Goal: Communication & Community: Share content

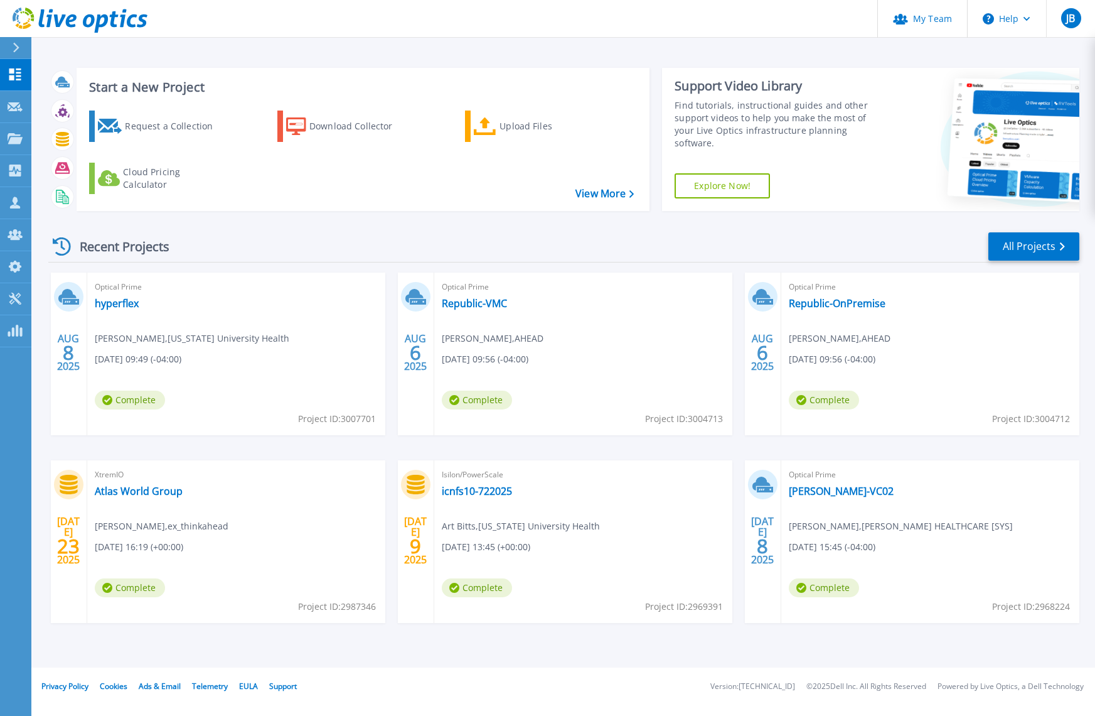
drag, startPoint x: 1037, startPoint y: 419, endPoint x: 1058, endPoint y: 419, distance: 21.4
click at [376, 419] on span "Project ID: 3004712" at bounding box center [337, 419] width 78 height 14
drag, startPoint x: 1034, startPoint y: 421, endPoint x: 1069, endPoint y: 421, distance: 35.2
click at [376, 421] on span "Project ID: 3004712" at bounding box center [337, 419] width 78 height 14
copy span "3004712"
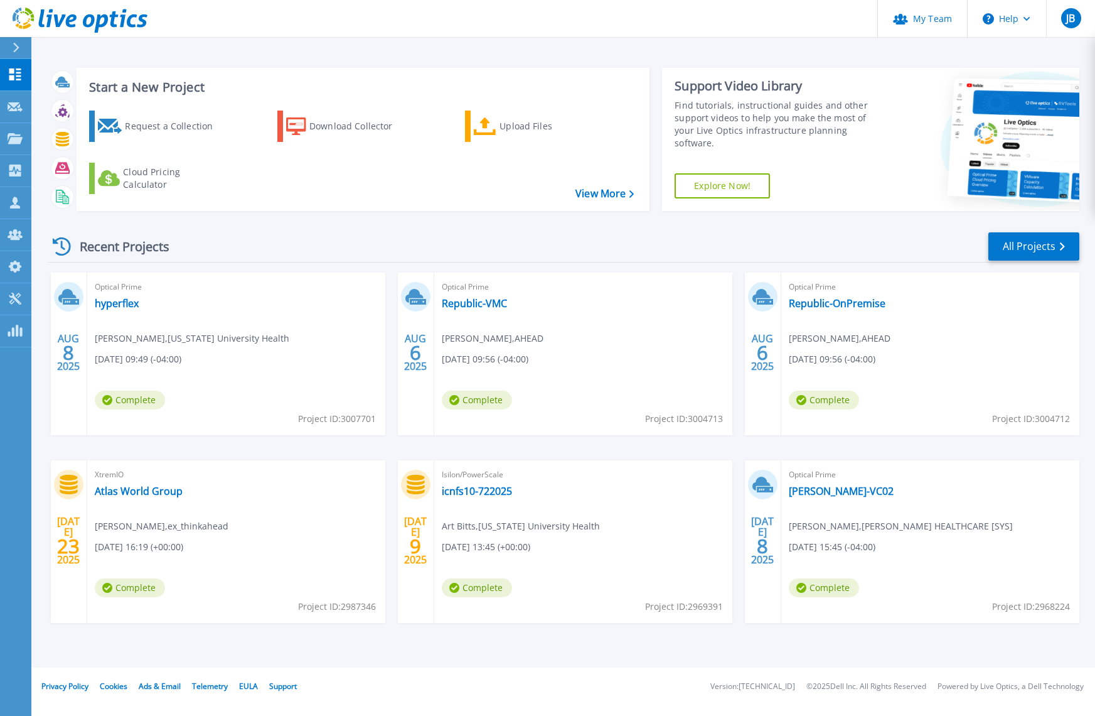
drag, startPoint x: 1030, startPoint y: 429, endPoint x: 1046, endPoint y: 429, distance: 15.7
click at [1031, 429] on div "Optical Prime Republic-OnPremise [PERSON_NAME] , AHEAD [DATE] 09:56 (-04:00) Co…" at bounding box center [931, 353] width 298 height 163
click at [815, 303] on link "Republic-OnPremise" at bounding box center [837, 303] width 97 height 13
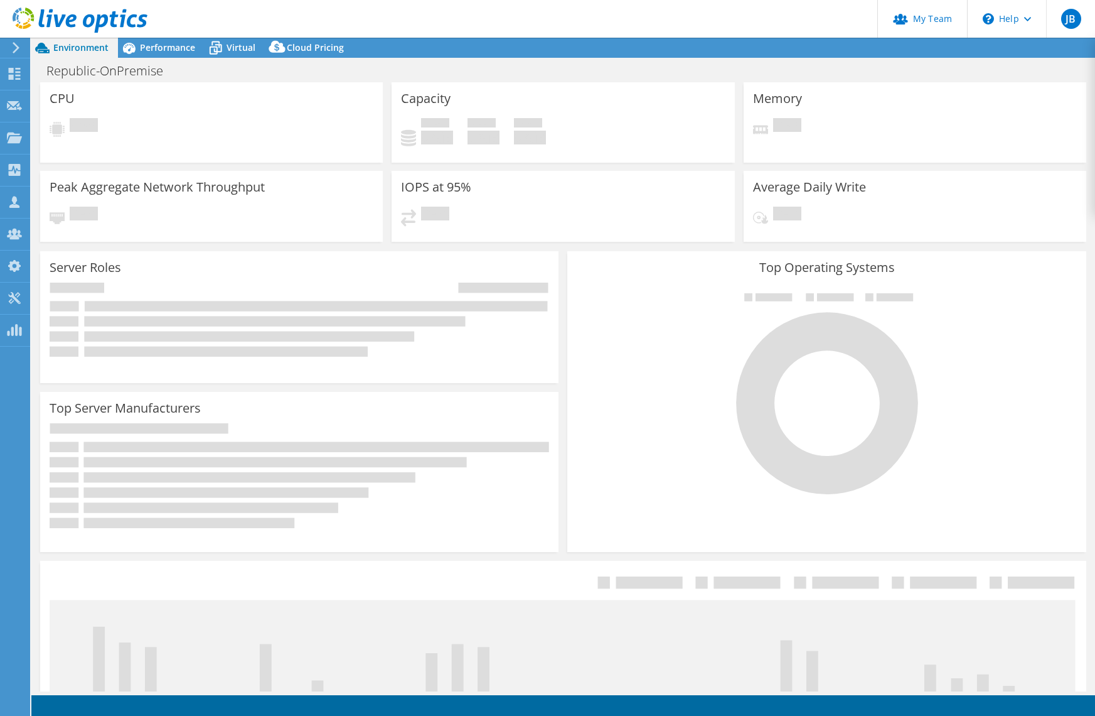
select select "USD"
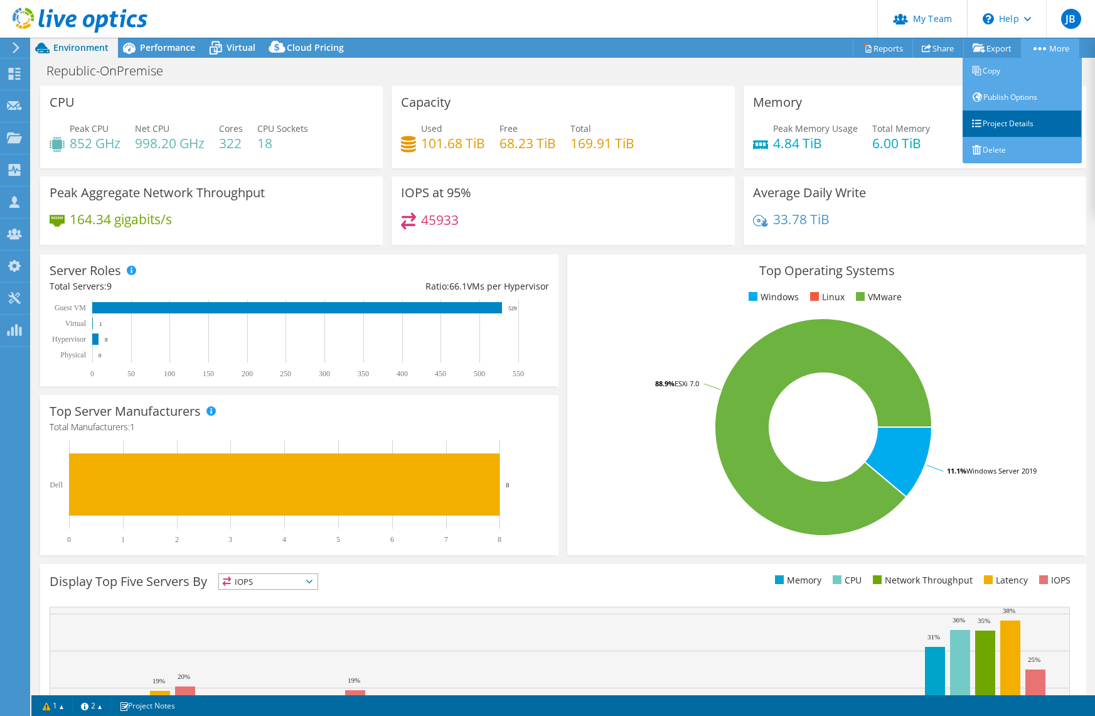
click at [996, 127] on link "Project Details" at bounding box center [1022, 123] width 119 height 26
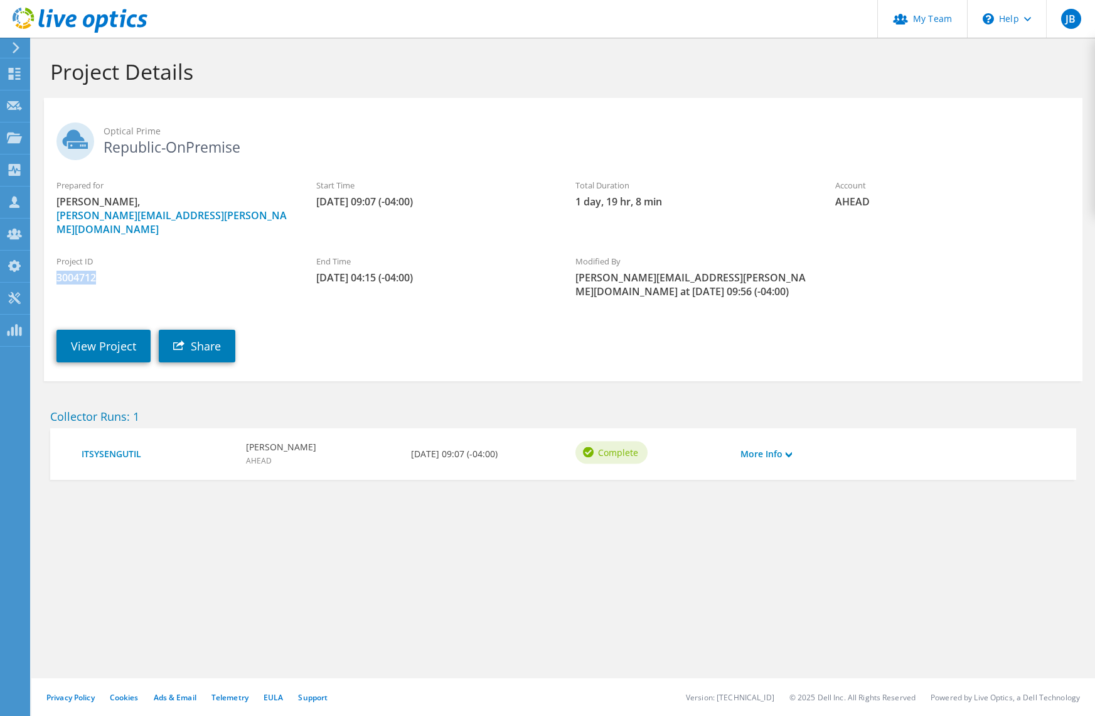
drag, startPoint x: 57, startPoint y: 265, endPoint x: 95, endPoint y: 266, distance: 38.3
click at [96, 271] on span "3004712" at bounding box center [174, 278] width 235 height 14
copy span "3004712"
click at [200, 335] on link "Share" at bounding box center [197, 346] width 77 height 33
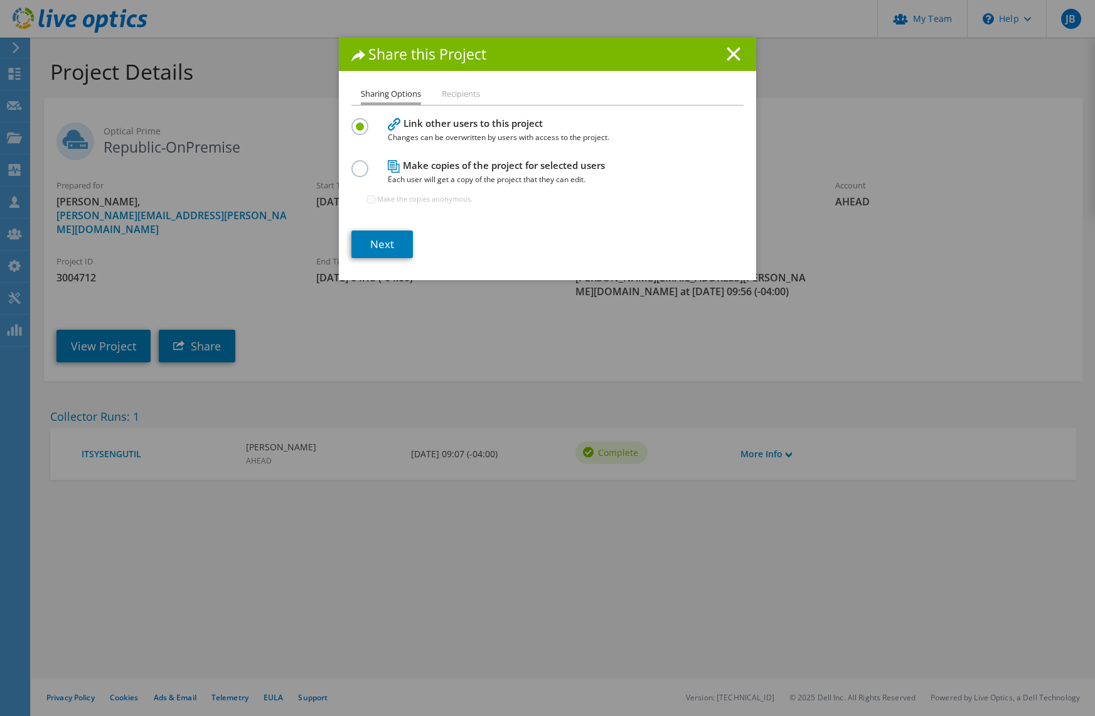
click at [458, 95] on li "Recipients" at bounding box center [461, 95] width 38 height 16
click at [372, 247] on link "Next" at bounding box center [383, 244] width 62 height 28
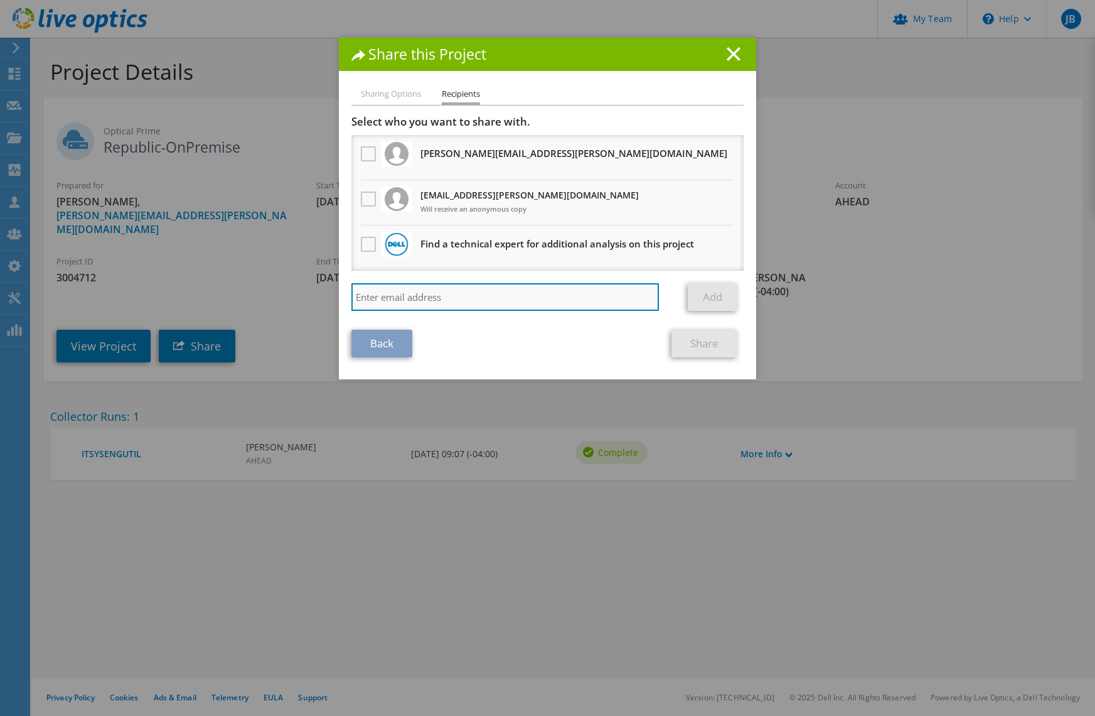
click at [407, 299] on input "search" at bounding box center [506, 297] width 308 height 28
paste input "vxrail_papi_client@liveoptics.com"
type input "vxrail_papi_client@liveoptics.com"
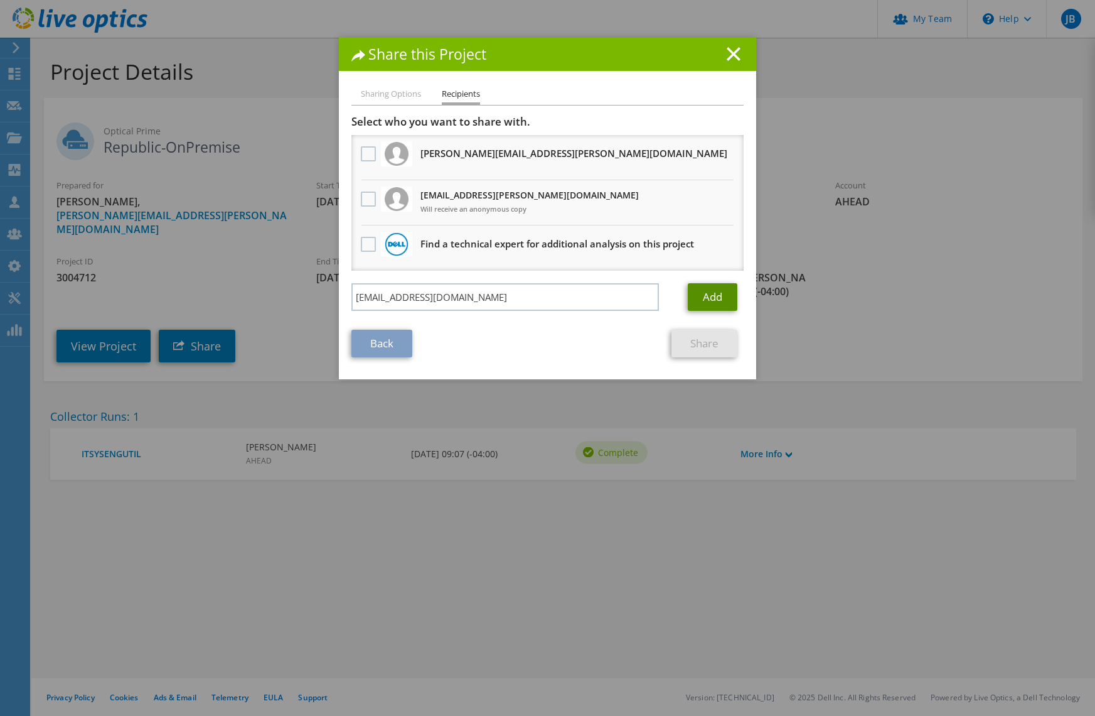
click at [718, 297] on link "Add" at bounding box center [713, 297] width 50 height 28
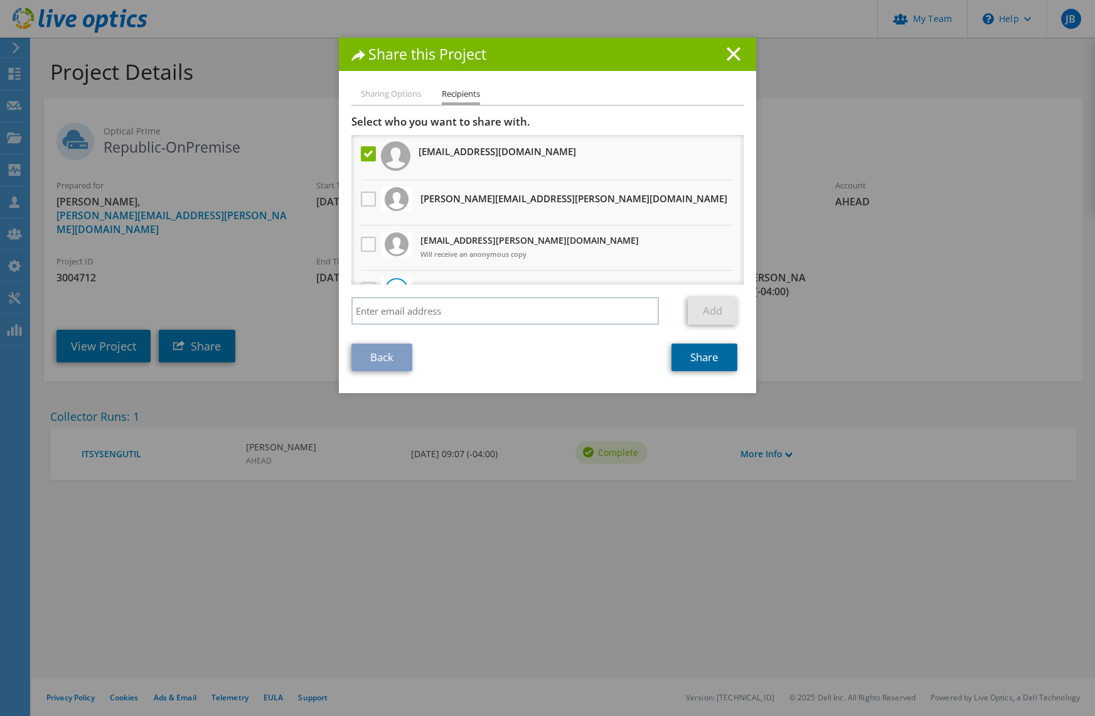
click at [714, 357] on link "Share" at bounding box center [705, 357] width 66 height 28
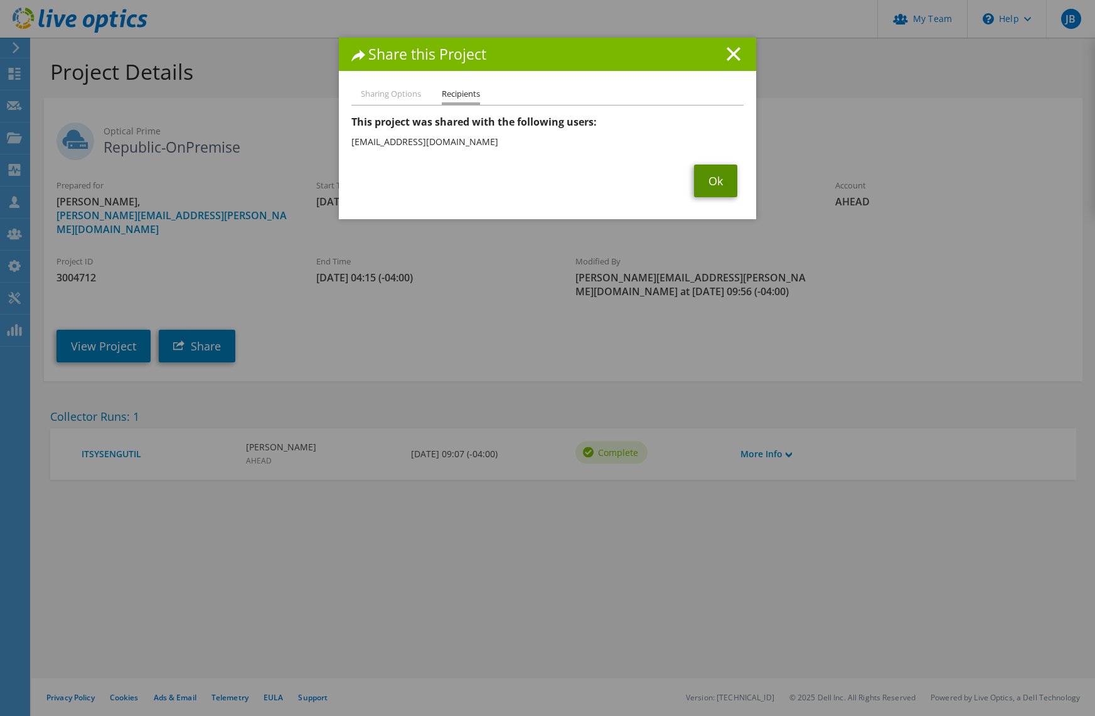
click at [714, 185] on link "Ok" at bounding box center [715, 180] width 43 height 33
